Goal: Task Accomplishment & Management: Manage account settings

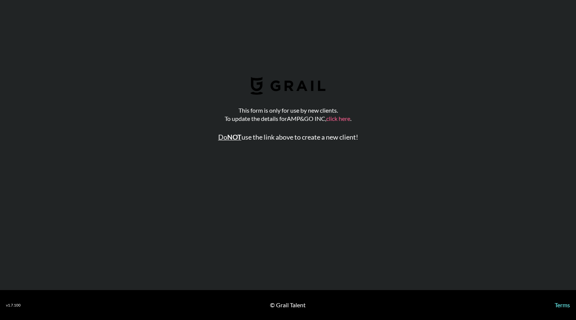
click at [339, 121] on link "click here" at bounding box center [338, 118] width 24 height 7
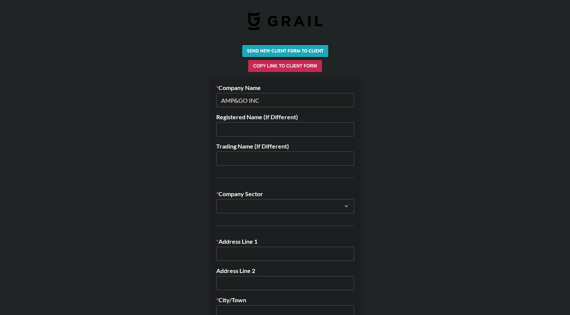
click at [290, 52] on button "Send New Client Form to Client" at bounding box center [285, 51] width 86 height 12
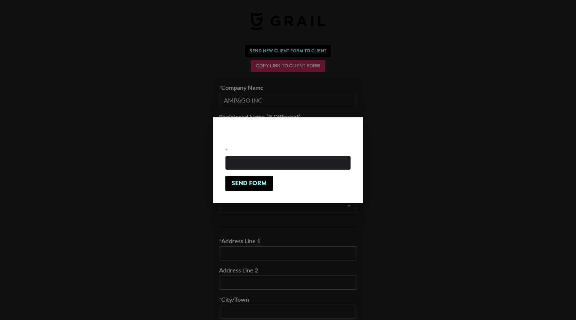
click at [273, 165] on input "email" at bounding box center [287, 163] width 125 height 14
paste input "ana@ampandgo.com"
type input "ana@ampandgo.com"
click at [260, 181] on input "Send Form" at bounding box center [249, 183] width 48 height 15
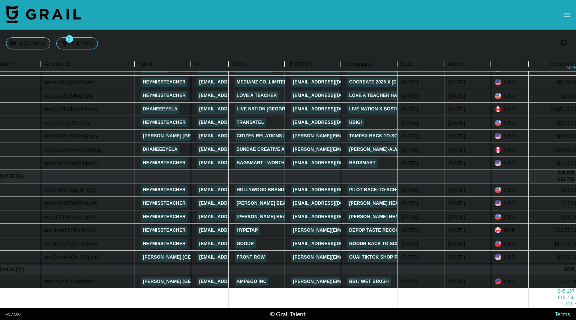
scroll to position [122, 21]
click at [258, 253] on link "Front Row" at bounding box center [250, 257] width 32 height 9
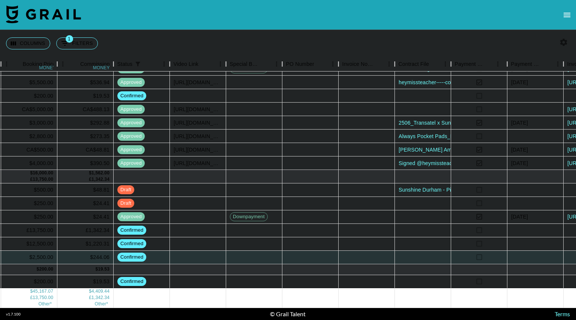
scroll to position [122, 627]
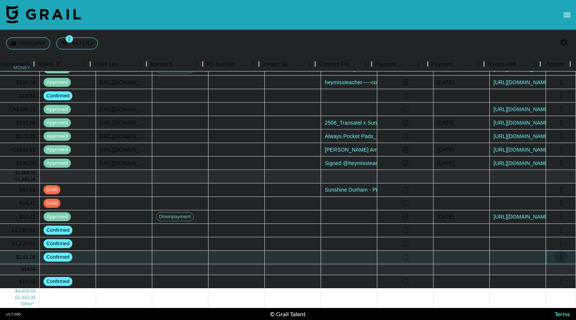
click at [560, 254] on icon "select merge strategy" at bounding box center [560, 257] width 1 height 6
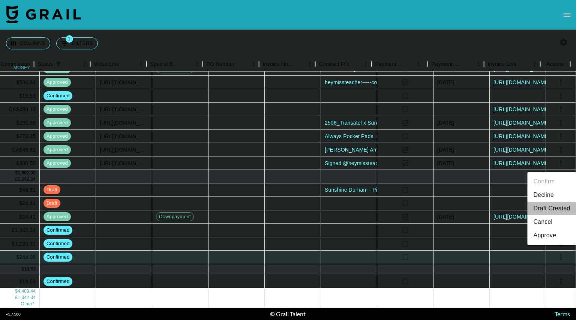
click at [551, 207] on li "Draft Created" at bounding box center [551, 208] width 49 height 13
click at [343, 254] on div at bounding box center [349, 257] width 56 height 13
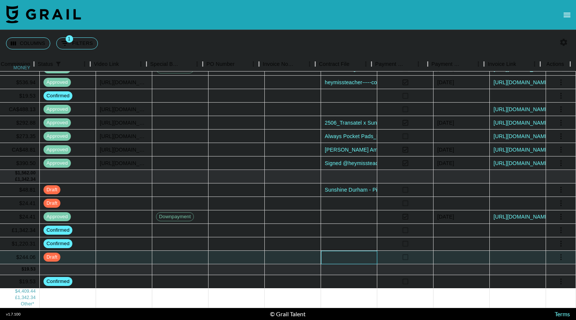
click at [343, 254] on div at bounding box center [349, 257] width 56 height 13
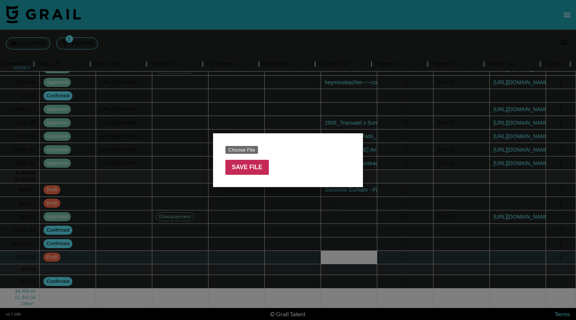
click at [244, 149] on input "file" at bounding box center [272, 150] width 95 height 8
type input "C:\fakepath\OUAI TikTok Shop VIP Partner Agreement _ Janelle Alexandra.pdf"
click at [246, 170] on input "Save File" at bounding box center [246, 167] width 43 height 15
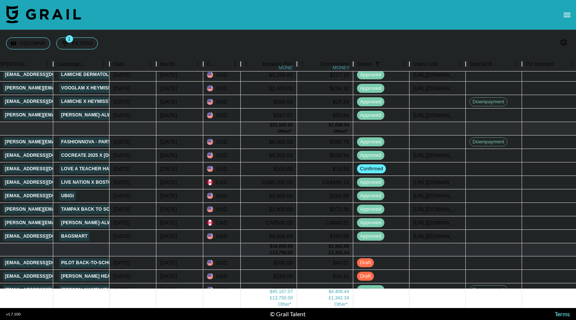
scroll to position [0, 308]
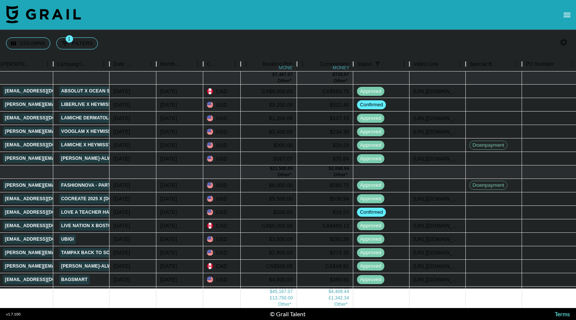
click at [537, 50] on div "Columns 1 Filters + Booking" at bounding box center [288, 43] width 576 height 27
click at [566, 41] on icon "button" at bounding box center [563, 42] width 7 height 7
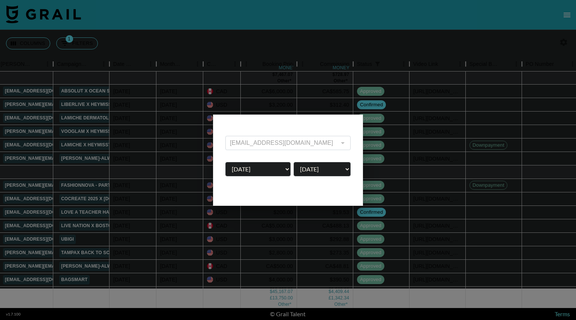
click at [287, 169] on select "Sep '26 Aug '26 Jul '26 Jun '26 May '26 Apr '26 Mar '26 Feb '26 Jan '26 Dec '25…" at bounding box center [257, 169] width 65 height 14
select select "Apr '25"
click at [225, 162] on select "Sep '26 Aug '26 Jul '26 Jun '26 May '26 Apr '26 Mar '26 Feb '26 Jan '26 Dec '25…" at bounding box center [257, 169] width 65 height 14
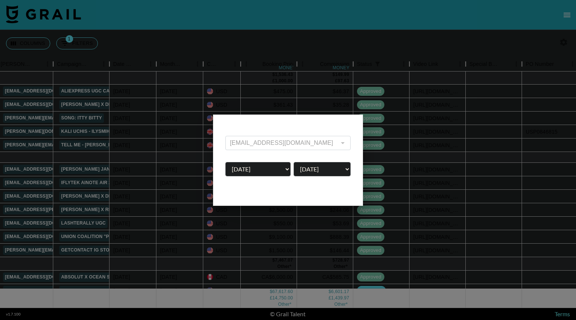
click at [437, 24] on div at bounding box center [288, 160] width 576 height 320
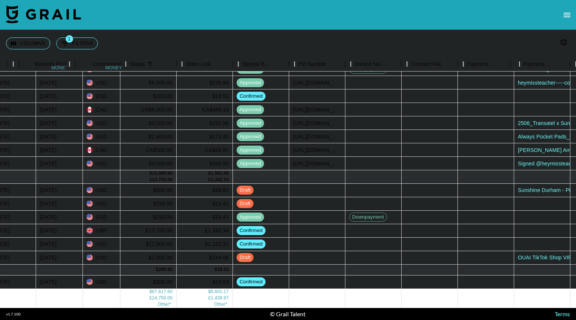
scroll to position [308, 627]
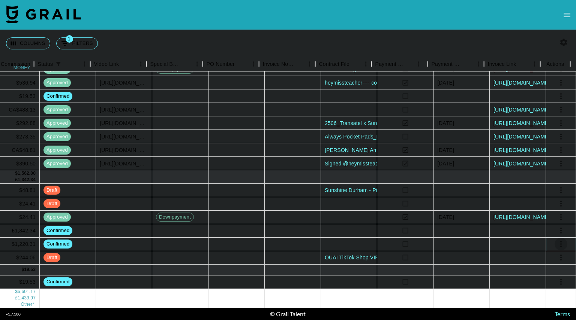
click at [556, 240] on icon "select merge strategy" at bounding box center [560, 244] width 9 height 9
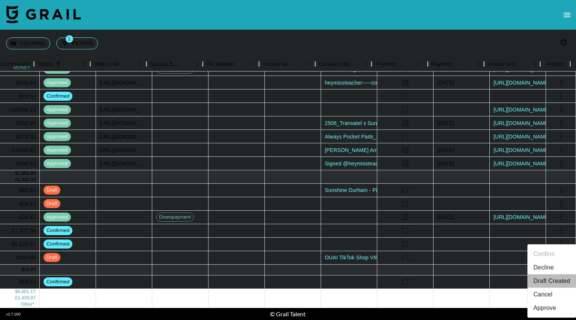
click at [544, 281] on li "Draft Created" at bounding box center [551, 281] width 49 height 13
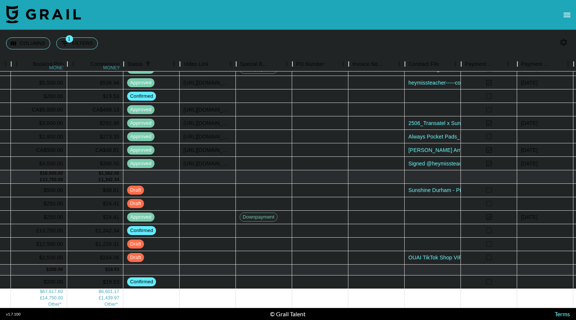
scroll to position [308, 537]
click at [428, 238] on div at bounding box center [433, 244] width 56 height 13
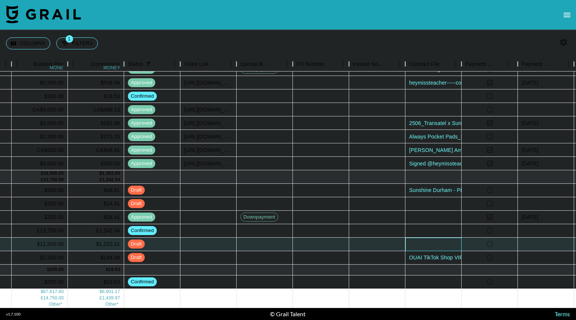
click at [428, 238] on div at bounding box center [433, 244] width 56 height 13
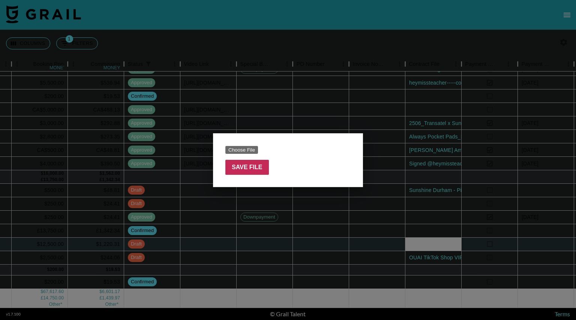
click at [242, 150] on input "file" at bounding box center [272, 150] width 95 height 8
type input "C:\fakepath\Complete_with_Docusign_Content_Creator_Agree.pdf"
click at [256, 165] on input "Save File" at bounding box center [246, 167] width 43 height 15
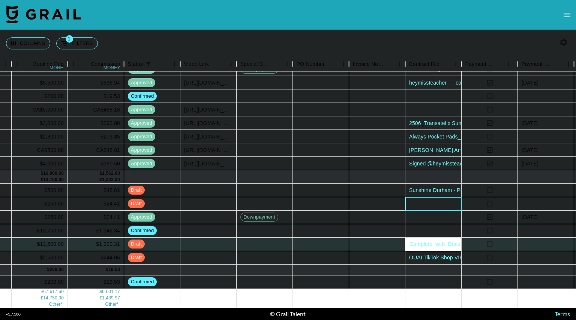
click at [432, 198] on div at bounding box center [433, 204] width 56 height 13
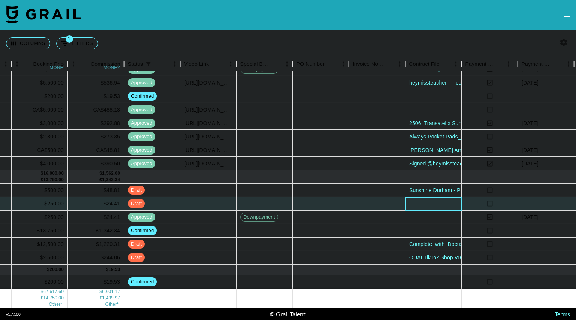
scroll to position [308, 627]
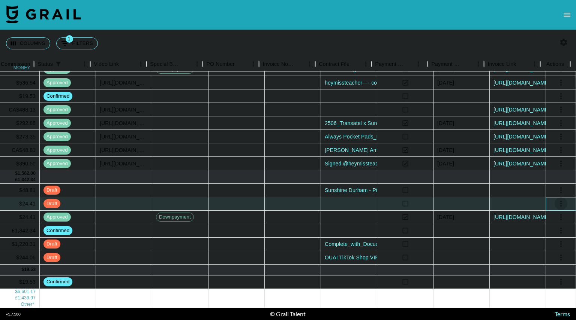
click at [556, 199] on icon "select merge strategy" at bounding box center [560, 203] width 9 height 9
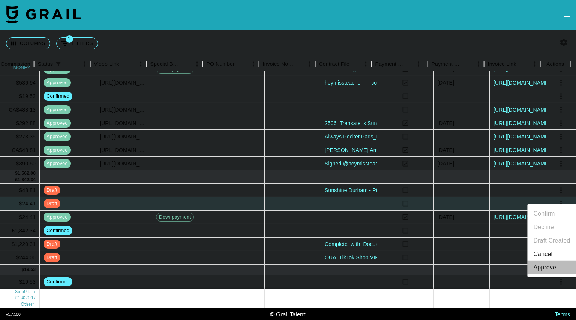
click at [541, 263] on div "Approve" at bounding box center [544, 267] width 23 height 9
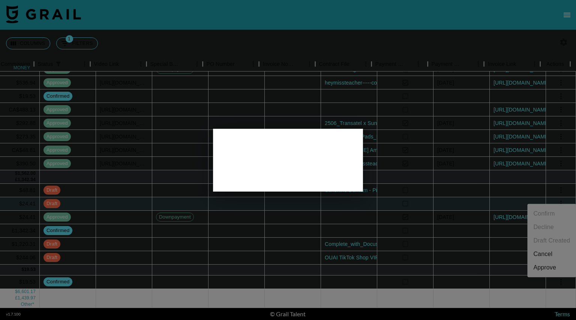
click at [450, 193] on div at bounding box center [288, 160] width 576 height 320
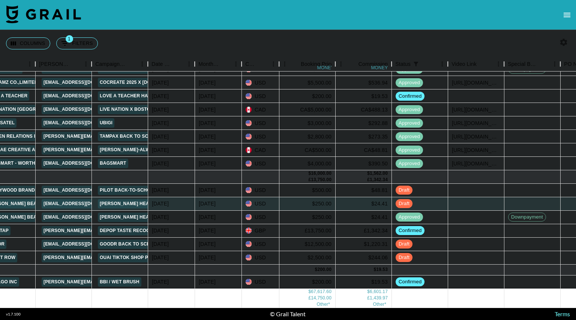
scroll to position [308, 269]
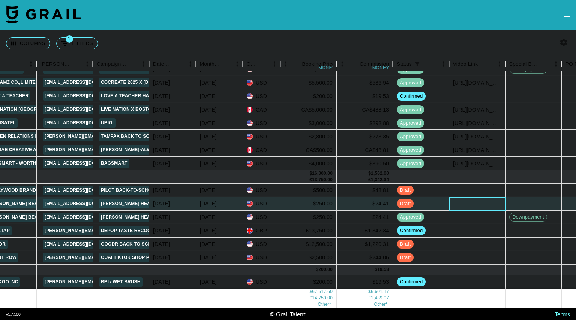
click at [465, 199] on div at bounding box center [477, 204] width 56 height 13
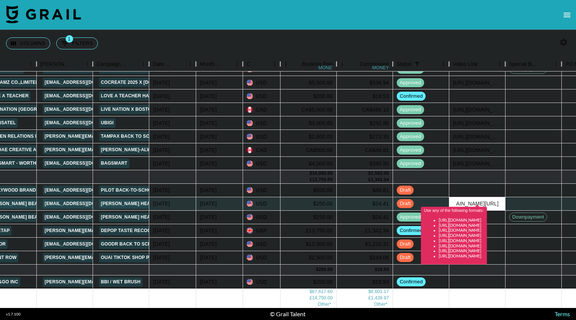
scroll to position [0, 157]
type input "tiktok.com/@heymissteacher/video/7546360034796604686?_t=ZN-8zTgav0SjLu&_r"
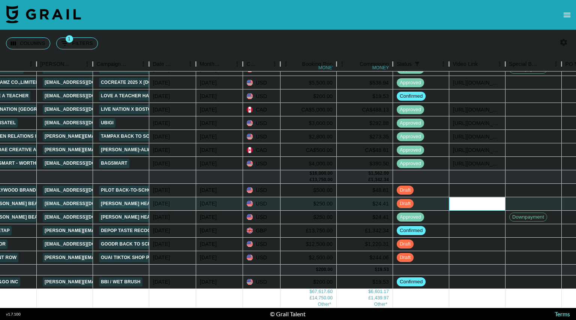
paste input "https://www.tiktok.com/@heymissteacher/video/7546360034796604686?_r=1&_t=ZN-8zT…"
type input "https://www.tiktok.com/@heymissteacher/video/7546360034796604686?_r=1&_t=ZN-8zT…"
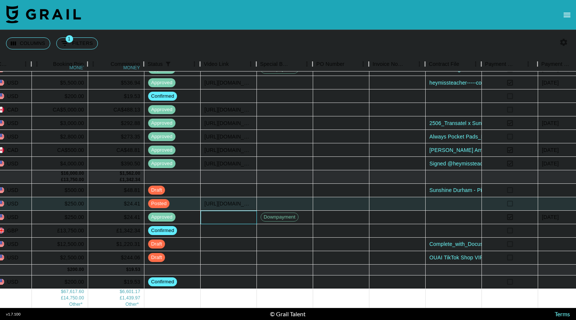
scroll to position [308, 518]
click at [286, 201] on div at bounding box center [284, 204] width 56 height 13
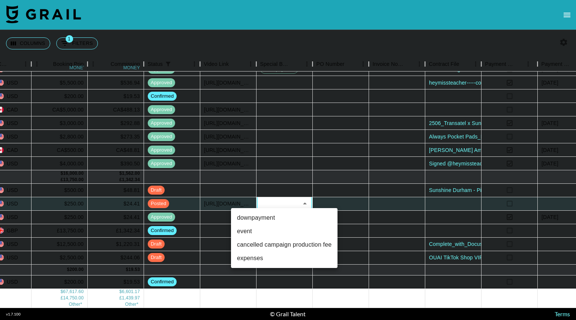
click at [346, 199] on div at bounding box center [288, 160] width 576 height 320
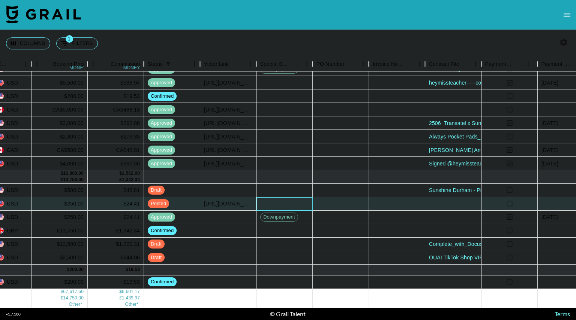
click at [285, 198] on div at bounding box center [284, 204] width 56 height 13
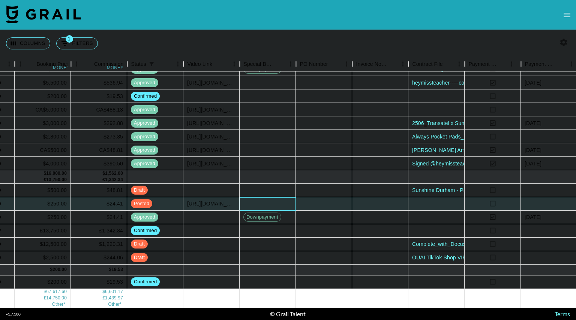
scroll to position [308, 534]
click at [439, 201] on div at bounding box center [437, 204] width 56 height 13
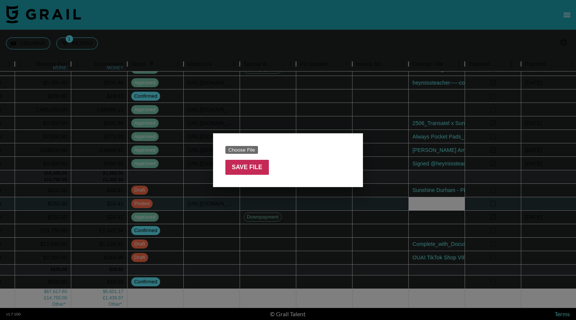
click at [236, 151] on input "file" at bounding box center [272, 150] width 95 height 8
type input "C:\fakepath\Screenshot 2025-09-05 172046.png"
click at [250, 174] on input "Save File" at bounding box center [246, 167] width 43 height 15
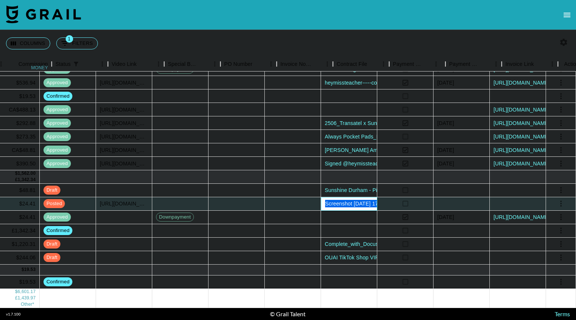
scroll to position [308, 627]
click at [560, 201] on icon "select merge strategy" at bounding box center [560, 204] width 1 height 6
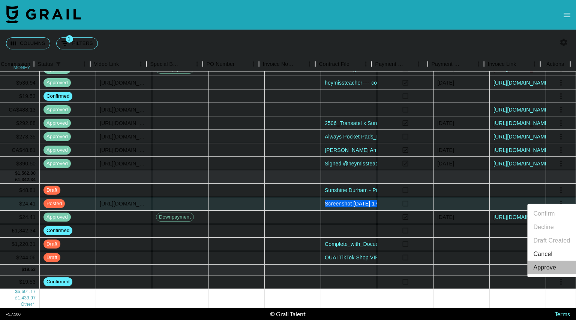
click at [542, 266] on div "Approve" at bounding box center [544, 267] width 23 height 9
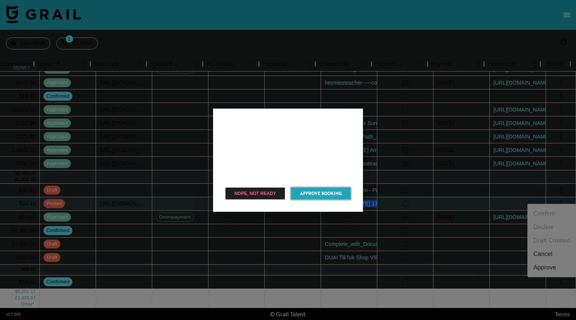
click at [313, 192] on button "Approve Booking" at bounding box center [321, 194] width 60 height 12
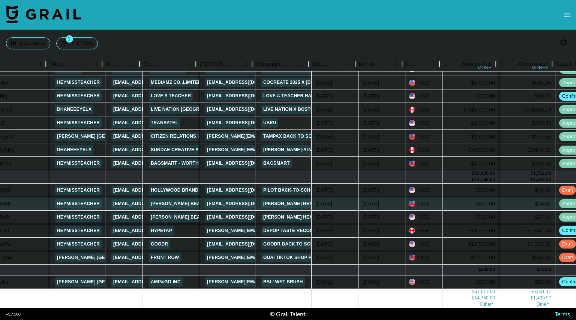
scroll to position [308, 106]
click at [159, 240] on link "goodr" at bounding box center [159, 244] width 21 height 9
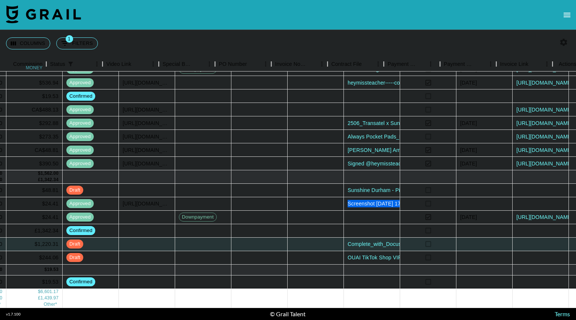
scroll to position [308, 627]
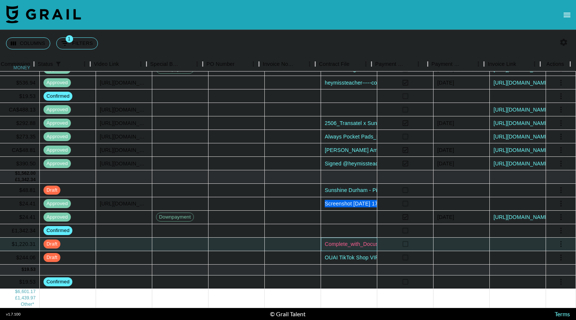
click at [355, 241] on link "Complete_with_Docusign_Content_Creator_Agree.pdf" at bounding box center [390, 244] width 130 height 7
click at [342, 224] on div at bounding box center [349, 230] width 56 height 13
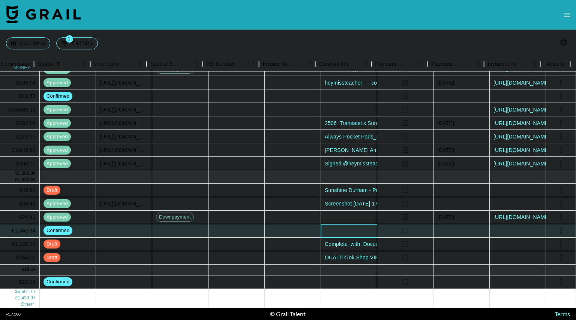
click at [342, 224] on div at bounding box center [349, 230] width 56 height 13
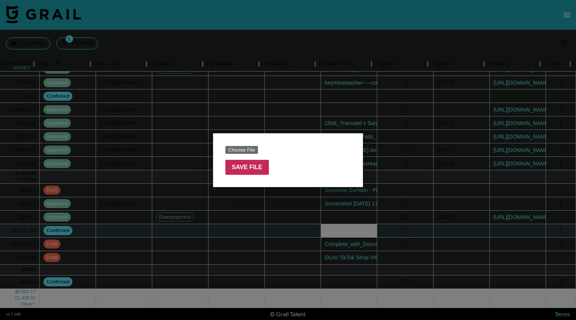
click at [242, 152] on input "file" at bounding box center [272, 150] width 95 height 8
type input "C:\fakepath\Brief.pdf"
click at [247, 169] on input "Save File" at bounding box center [246, 167] width 43 height 15
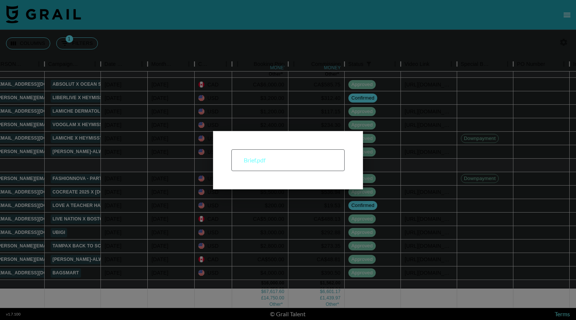
scroll to position [130, 317]
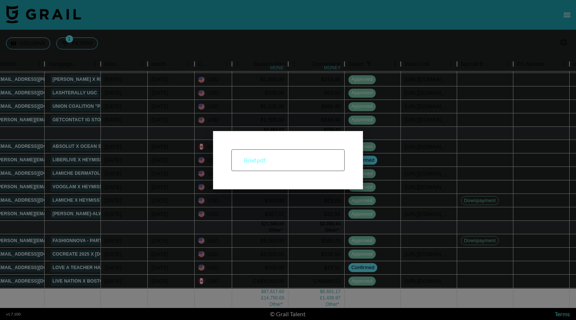
click at [393, 207] on div at bounding box center [288, 160] width 576 height 320
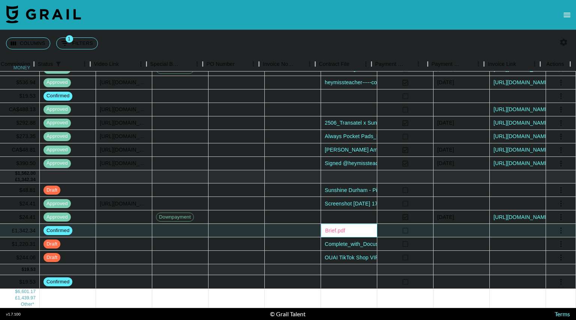
click at [325, 228] on link "Brief.pdf" at bounding box center [335, 231] width 20 height 6
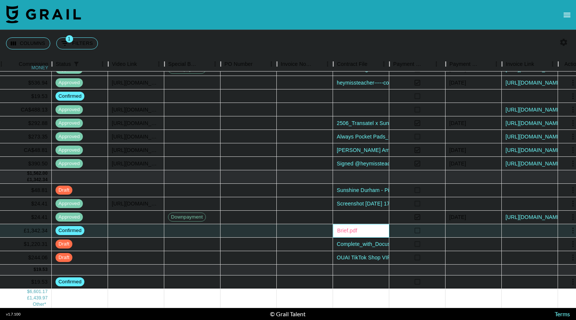
scroll to position [308, 609]
click at [263, 31] on div "Columns 1 Filters + Booking" at bounding box center [288, 43] width 576 height 27
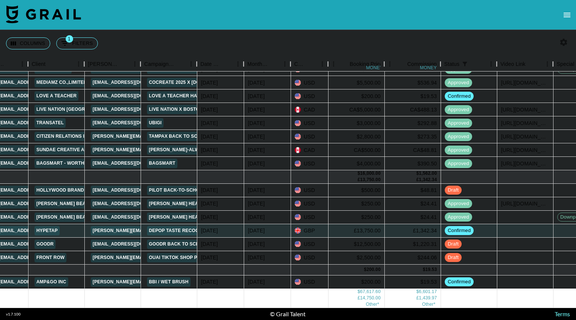
scroll to position [308, 221]
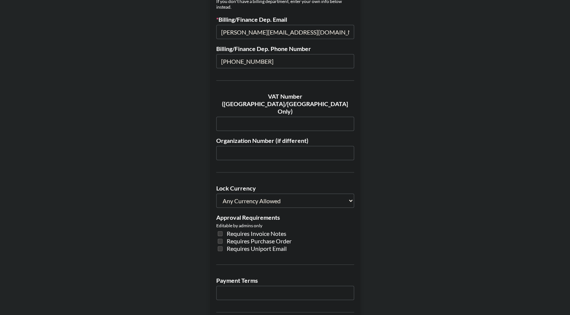
scroll to position [460, 0]
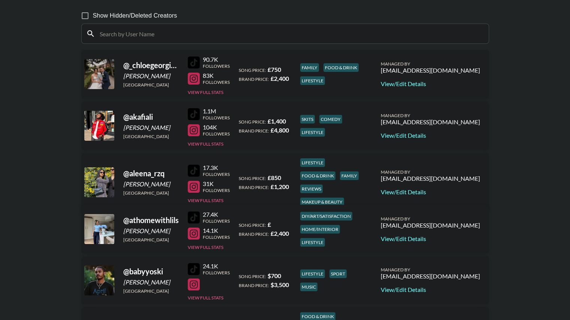
scroll to position [51, 0]
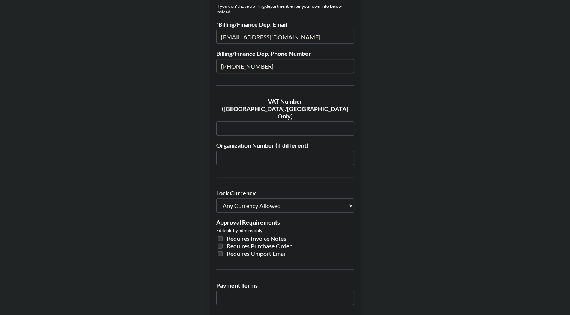
scroll to position [453, 0]
